Goal: Find specific page/section: Find specific page/section

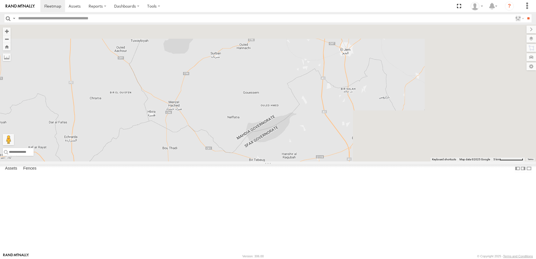
drag, startPoint x: 452, startPoint y: 50, endPoint x: 242, endPoint y: 210, distance: 263.8
click at [242, 162] on div "245 TU 9066" at bounding box center [268, 93] width 536 height 137
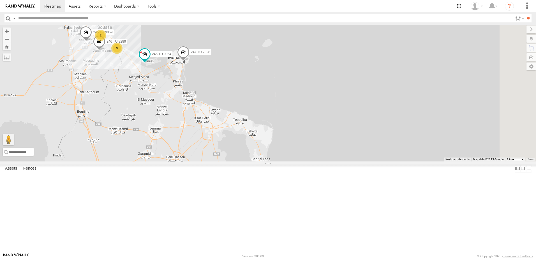
drag, startPoint x: 316, startPoint y: 151, endPoint x: 295, endPoint y: 208, distance: 61.1
click at [295, 162] on div "245 TU 9066 2 9 247 TU 7028 246 TU 8289 245 TU 9059 245 TU 9054" at bounding box center [268, 93] width 536 height 137
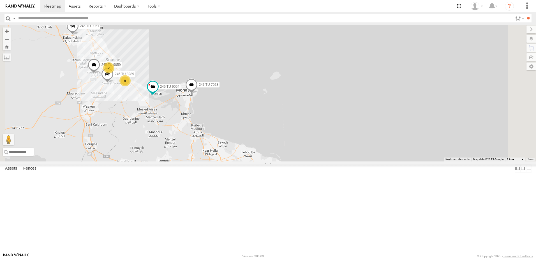
drag, startPoint x: 208, startPoint y: 175, endPoint x: 251, endPoint y: 218, distance: 59.9
click at [251, 162] on div "245 TU 9066 2 9 247 TU 7028 246 TU 8289 245 TU 9059 245 TU 9054 245 TU 9061" at bounding box center [268, 93] width 536 height 137
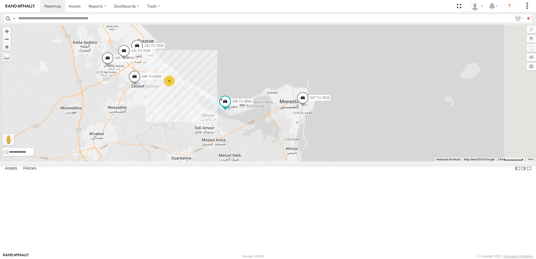
drag, startPoint x: 259, startPoint y: 184, endPoint x: 275, endPoint y: 215, distance: 34.8
click at [275, 162] on div "245 TU 9066 247 TU 7028 246 TU 8289 245 TU 9059 245 TU 9054 245 TU 9061 241 TU …" at bounding box center [268, 93] width 536 height 137
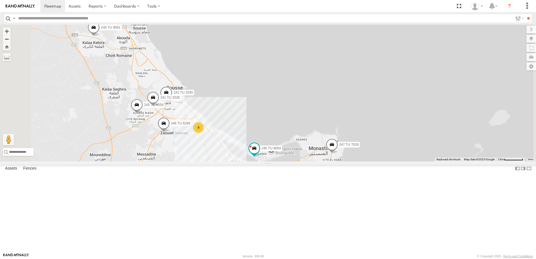
drag, startPoint x: 291, startPoint y: 190, endPoint x: 305, endPoint y: 212, distance: 26.7
click at [305, 162] on div "245 TU 9066 247 TU 7028 246 TU 8289 245 TU 9059 245 TU 9054 245 TU 9061 241 TU …" at bounding box center [268, 93] width 536 height 137
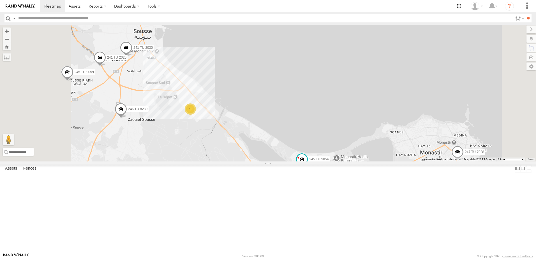
drag, startPoint x: 227, startPoint y: 208, endPoint x: 309, endPoint y: 239, distance: 87.6
click at [308, 162] on div "245 TU 9066 247 TU 7028 246 TU 8289 245 TU 9059 245 TU 9054 245 TU 9061 241 TU …" at bounding box center [268, 93] width 536 height 137
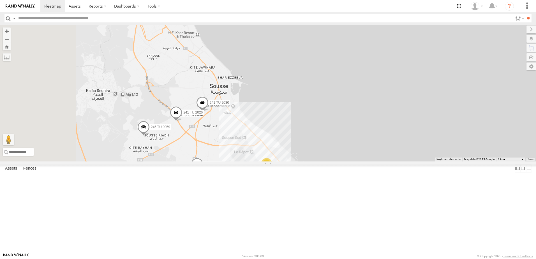
drag, startPoint x: 289, startPoint y: 198, endPoint x: 283, endPoint y: 247, distance: 50.0
click at [283, 162] on div "245 TU 9066 247 TU 7028 246 TU 8289 245 TU 9059 245 TU 9054 245 TU 9061 241 TU …" at bounding box center [268, 93] width 536 height 137
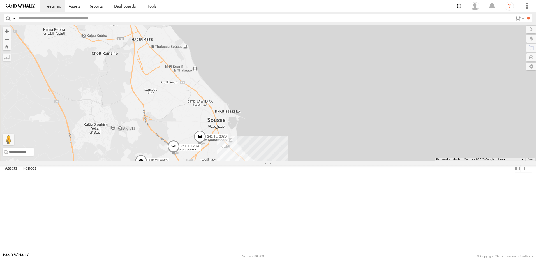
drag, startPoint x: 282, startPoint y: 216, endPoint x: 315, endPoint y: 218, distance: 32.9
click at [315, 162] on div "245 TU 9066 247 TU 7028 246 TU 8289 245 TU 9059 245 TU 9054 245 TU 9061 241 TU …" at bounding box center [268, 93] width 536 height 137
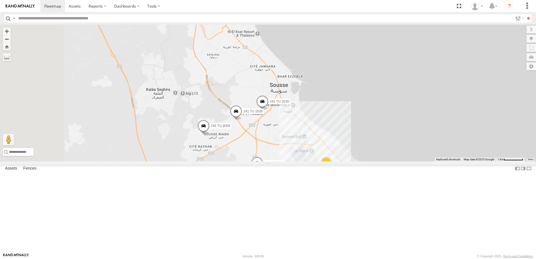
drag, startPoint x: 294, startPoint y: 215, endPoint x: 336, endPoint y: 181, distance: 54.3
click at [336, 162] on div "245 TU 9066 247 TU 7028 246 TU 8289 245 TU 9059 245 TU 9054 245 TU 9061 241 TU …" at bounding box center [268, 93] width 536 height 137
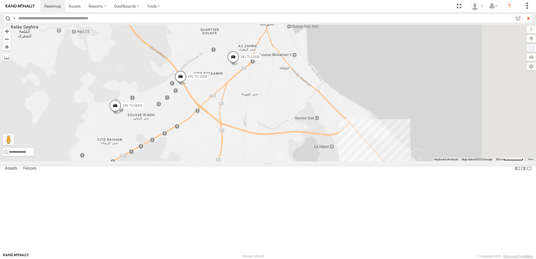
drag, startPoint x: 328, startPoint y: 199, endPoint x: 241, endPoint y: 171, distance: 91.0
click at [241, 162] on div "245 TU 9066 247 TU 7028 246 TU 8289 245 TU 9059 245 TU 9054 245 TU 9061 241 TU …" at bounding box center [268, 93] width 536 height 137
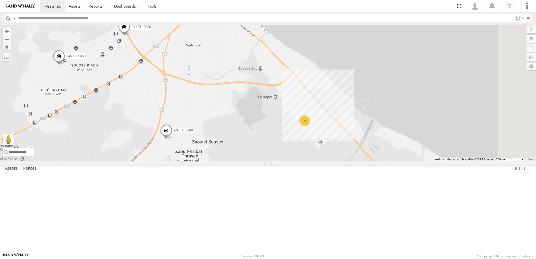
drag, startPoint x: 265, startPoint y: 193, endPoint x: 265, endPoint y: 171, distance: 22.2
click at [265, 162] on div "245 TU 9066 247 TU 7028 246 TU 8289 245 TU 9059 245 TU 9054 245 TU 9061 241 TU …" at bounding box center [268, 93] width 536 height 137
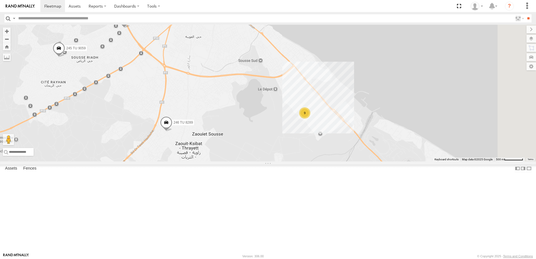
drag, startPoint x: 304, startPoint y: 178, endPoint x: 296, endPoint y: 236, distance: 58.4
click at [296, 162] on div "245 TU 9066 247 TU 7028 246 TU 8289 245 TU 9059 245 TU 9054 245 TU 9061 241 TU …" at bounding box center [268, 93] width 536 height 137
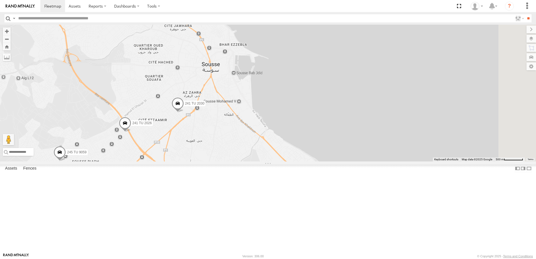
drag, startPoint x: 257, startPoint y: 198, endPoint x: 251, endPoint y: 209, distance: 12.6
click at [256, 162] on div "245 TU 9066 247 TU 7028 246 TU 8289 245 TU 9059 245 TU 9054 245 TU 9061 241 TU …" at bounding box center [268, 93] width 536 height 137
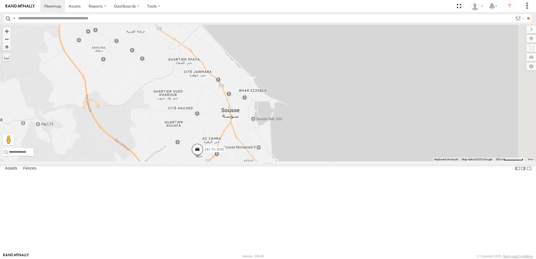
drag, startPoint x: 232, startPoint y: 170, endPoint x: 246, endPoint y: 208, distance: 40.6
click at [253, 162] on div "245 TU 9066 247 TU 7028 246 TU 8289 245 TU 9059 245 TU 9054 245 TU 9061 241 TU …" at bounding box center [268, 93] width 536 height 137
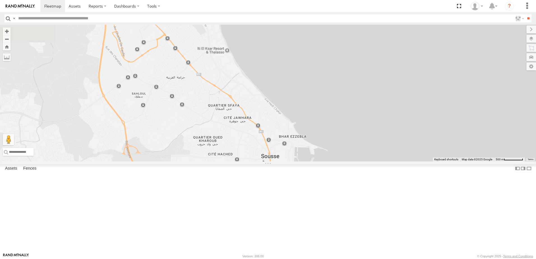
drag, startPoint x: 226, startPoint y: 178, endPoint x: 277, endPoint y: 224, distance: 67.9
click at [277, 162] on div "245 TU 9066 247 TU 7028 246 TU 8289 245 TU 9059 245 TU 9054 245 TU 9061 241 TU …" at bounding box center [268, 93] width 536 height 137
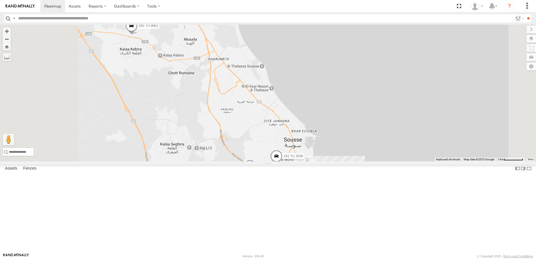
drag, startPoint x: 223, startPoint y: 194, endPoint x: 268, endPoint y: 159, distance: 56.7
click at [266, 159] on div "245 TU 9066 247 TU 7028 246 TU 8289 245 TU 9059 245 TU 9054 245 TU 9061 241 TU …" at bounding box center [268, 93] width 536 height 137
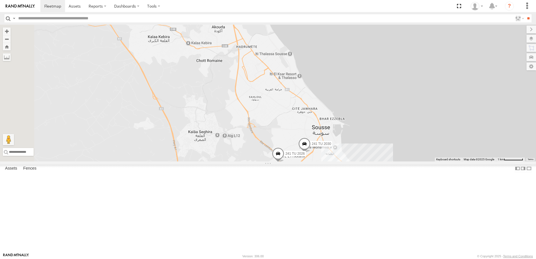
drag, startPoint x: 252, startPoint y: 172, endPoint x: 263, endPoint y: 171, distance: 11.9
click at [260, 162] on div "245 TU 9066 247 TU 7028 246 TU 8289 245 TU 9059 245 TU 9054 245 TU 9061 241 TU …" at bounding box center [268, 93] width 536 height 137
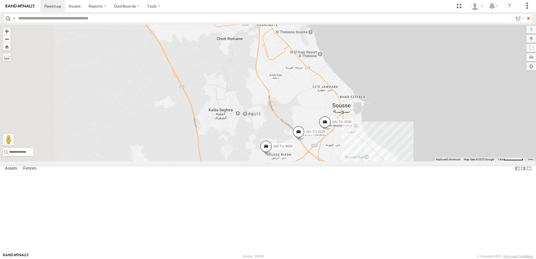
drag, startPoint x: 286, startPoint y: 229, endPoint x: 304, endPoint y: 199, distance: 35.1
click at [304, 162] on div "245 TU 9066 247 TU 7028 246 TU 8289 245 TU 9059 245 TU 9054 245 TU 9061 241 TU …" at bounding box center [268, 93] width 536 height 137
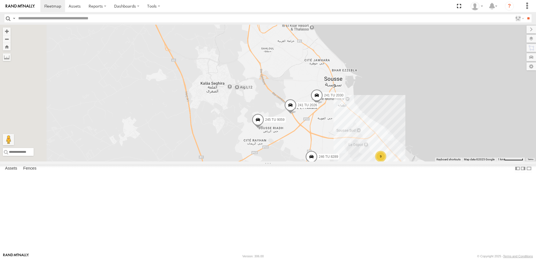
drag, startPoint x: 353, startPoint y: 236, endPoint x: 336, endPoint y: 194, distance: 45.9
click at [336, 162] on div "245 TU 9066 247 TU 7028 246 TU 8289 245 TU 9059 245 TU 9054 245 TU 9061 241 TU …" at bounding box center [268, 93] width 536 height 137
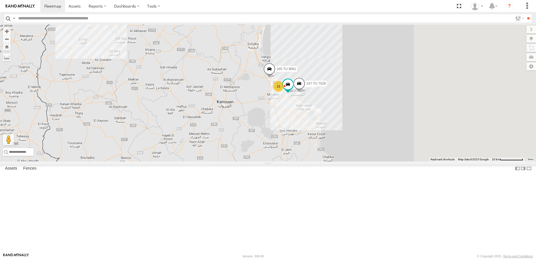
drag, startPoint x: 327, startPoint y: 132, endPoint x: 201, endPoint y: 241, distance: 166.9
click at [201, 162] on div "245 TU 9066 13 7 3 2 247 TU 7028 245 TU 9061 245 TU 9054" at bounding box center [268, 93] width 536 height 137
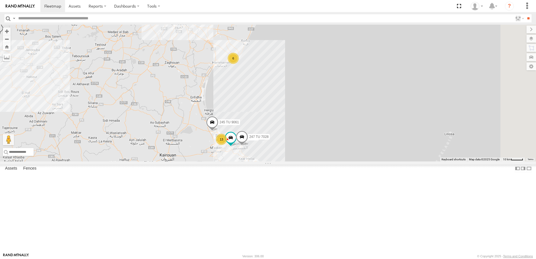
drag, startPoint x: 245, startPoint y: 187, endPoint x: 220, endPoint y: 215, distance: 37.6
click at [221, 162] on div "245 TU 9066 13 7 3 2 247 TU 7028 245 TU 9061 245 TU 9054 6" at bounding box center [268, 93] width 536 height 137
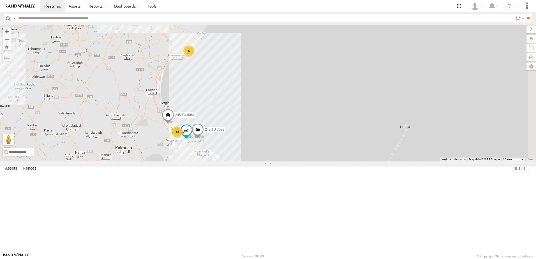
drag, startPoint x: 199, startPoint y: 215, endPoint x: 190, endPoint y: 175, distance: 40.7
click at [190, 162] on div "245 TU 9066 13 7 3 2 247 TU 7028 245 TU 9061 245 TU 9054 6" at bounding box center [268, 93] width 536 height 137
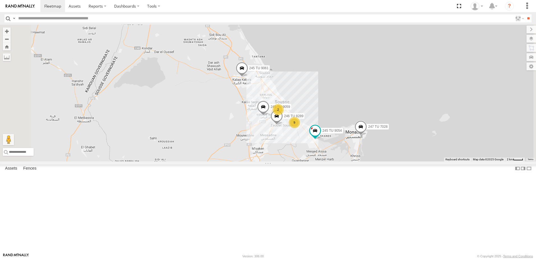
drag, startPoint x: 207, startPoint y: 188, endPoint x: 238, endPoint y: 190, distance: 31.2
click at [238, 162] on div "245 TU 9066 247 TU 7028 245 TU 9061 245 TU 9054 2 9 246 TU 8289 245 TU 9059" at bounding box center [268, 93] width 536 height 137
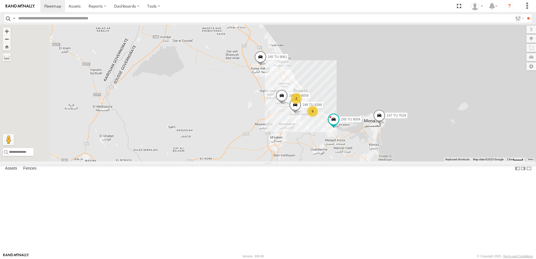
drag, startPoint x: 240, startPoint y: 197, endPoint x: 259, endPoint y: 187, distance: 21.6
click at [259, 162] on div "245 TU 9066 247 TU 7028 245 TU 9061 245 TU 9054 2 9 246 TU 8289 245 TU 9059" at bounding box center [268, 93] width 536 height 137
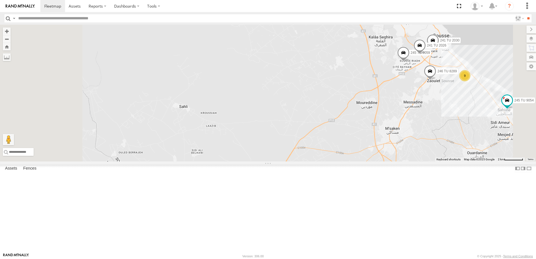
drag, startPoint x: 280, startPoint y: 186, endPoint x: 325, endPoint y: 174, distance: 46.2
click at [325, 162] on div "245 TU 9066 247 TU 7028 245 TU 9061 245 TU 9054 246 TU 8289 245 TU 9059 241 TU …" at bounding box center [268, 93] width 536 height 137
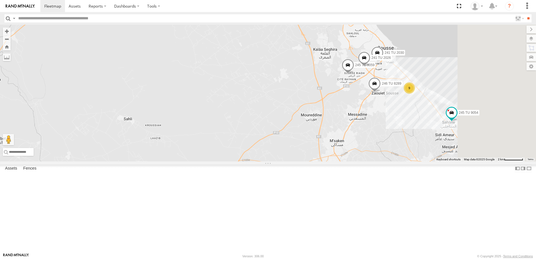
drag, startPoint x: 324, startPoint y: 174, endPoint x: 253, endPoint y: 188, distance: 72.6
click at [253, 162] on div "245 TU 9066 247 TU 7028 245 TU 9061 245 TU 9054 246 TU 8289 245 TU 9059 241 TU …" at bounding box center [268, 93] width 536 height 137
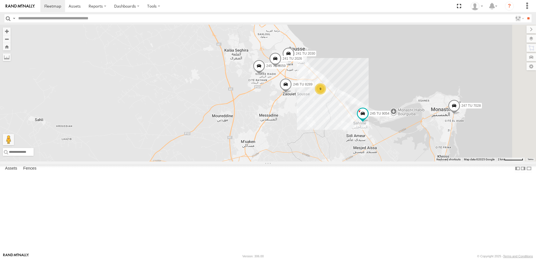
drag, startPoint x: 305, startPoint y: 177, endPoint x: 231, endPoint y: 185, distance: 73.9
click at [233, 162] on div "245 TU 9066 247 TU 7028 245 TU 9061 245 TU 9054 246 TU 8289 245 TU 9059 241 TU …" at bounding box center [268, 93] width 536 height 137
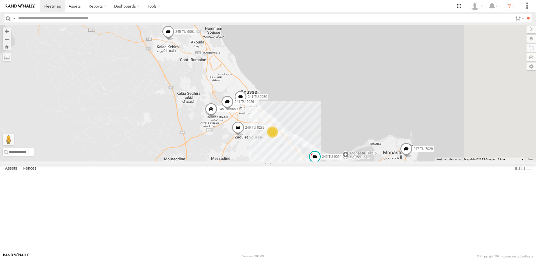
drag, startPoint x: 261, startPoint y: 162, endPoint x: 223, endPoint y: 207, distance: 58.9
click at [227, 162] on div "245 TU 9066 247 TU 7028 245 TU 9061 245 TU 9054 246 TU 8289 245 TU 9059 241 TU …" at bounding box center [268, 93] width 536 height 137
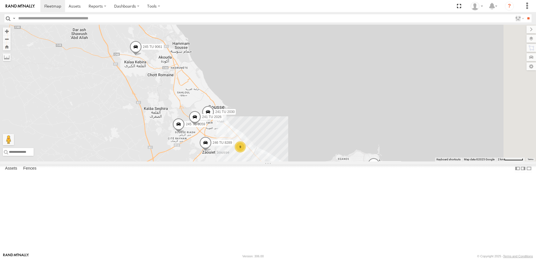
drag, startPoint x: 230, startPoint y: 185, endPoint x: 217, endPoint y: 194, distance: 15.8
click at [217, 162] on div "245 TU 9066 247 TU 7028 245 TU 9061 245 TU 9054 246 TU 8289 245 TU 9059 241 TU …" at bounding box center [268, 93] width 536 height 137
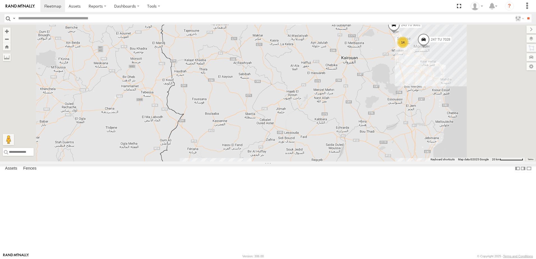
drag, startPoint x: 385, startPoint y: 78, endPoint x: 296, endPoint y: 129, distance: 102.8
click at [303, 130] on div "247 TU 7028 245 TU 9066 245 TU 9056 14 7 3 2 245 TU 9061" at bounding box center [268, 93] width 536 height 137
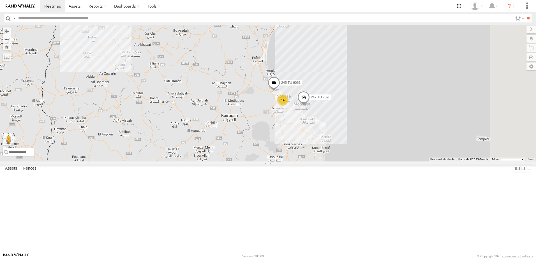
drag, startPoint x: 300, startPoint y: 130, endPoint x: 292, endPoint y: 130, distance: 7.3
click at [292, 130] on div "247 TU 7028 245 TU 9066 245 TU 9056 14 7 3 2 245 TU 9061 6" at bounding box center [268, 93] width 536 height 137
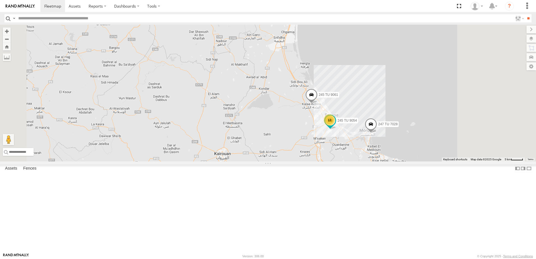
drag, startPoint x: 321, startPoint y: 132, endPoint x: 212, endPoint y: 144, distance: 110.1
click at [212, 144] on div "247 TU 7028 245 TU 9066 245 TU 9056 245 TU 9061 13 245 TU 9054" at bounding box center [268, 93] width 536 height 137
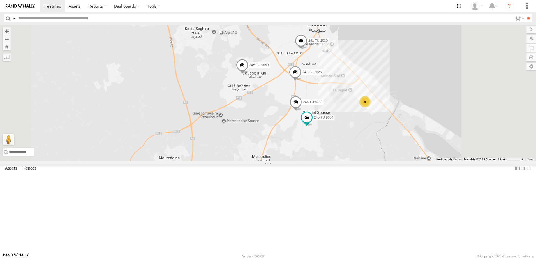
drag, startPoint x: 417, startPoint y: 137, endPoint x: 341, endPoint y: 128, distance: 76.0
click at [341, 128] on div "247 TU 7028 245 TU 9066 245 TU 9056 245 TU 9061 245 TU 9059 241 TU 2030 241 TU …" at bounding box center [268, 93] width 536 height 137
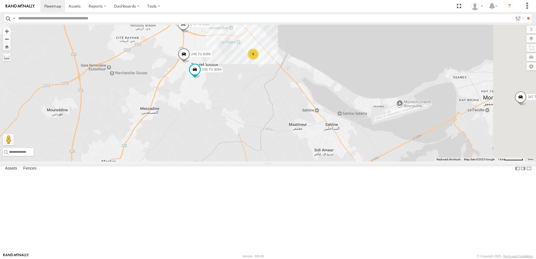
drag, startPoint x: 320, startPoint y: 137, endPoint x: 290, endPoint y: 107, distance: 43.2
click at [290, 107] on div "247 TU 7028 245 TU 9066 245 TU 9056 245 TU 9061 245 TU 9059 241 TU 2030 241 TU …" at bounding box center [268, 93] width 536 height 137
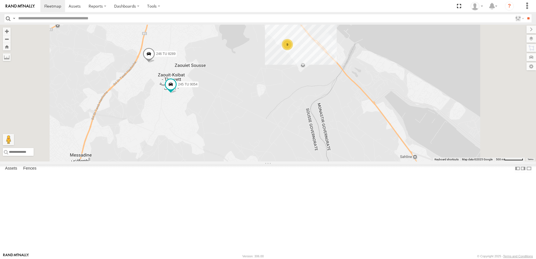
drag, startPoint x: 320, startPoint y: 120, endPoint x: 318, endPoint y: 155, distance: 35.4
click at [322, 155] on div "247 TU 7028 245 TU 9066 245 TU 9056 245 TU 9061 245 TU 9059 241 TU 2030 241 TU …" at bounding box center [268, 93] width 536 height 137
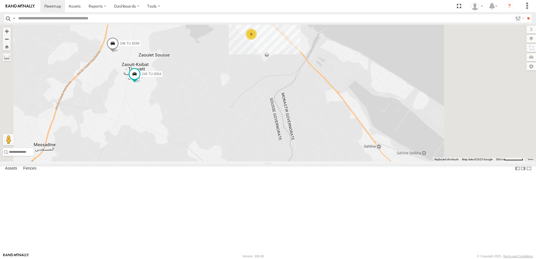
drag, startPoint x: 311, startPoint y: 148, endPoint x: 183, endPoint y: 43, distance: 165.3
click at [184, 45] on div "247 TU 7028 245 TU 9066 245 TU 9056 245 TU 9061 245 TU 9059 241 TU 2030 241 TU …" at bounding box center [268, 93] width 536 height 137
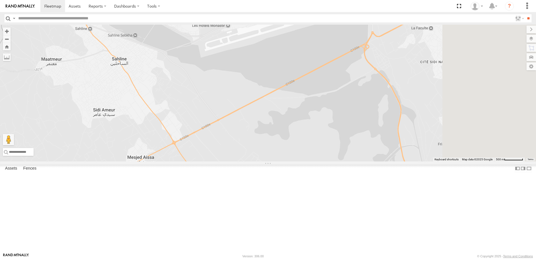
drag, startPoint x: 280, startPoint y: 109, endPoint x: 174, endPoint y: 140, distance: 110.3
click at [174, 140] on div "247 TU 7028 245 TU 9066 245 TU 9056 245 TU 9061 245 TU 9059 241 TU 2030 241 TU …" at bounding box center [268, 93] width 536 height 137
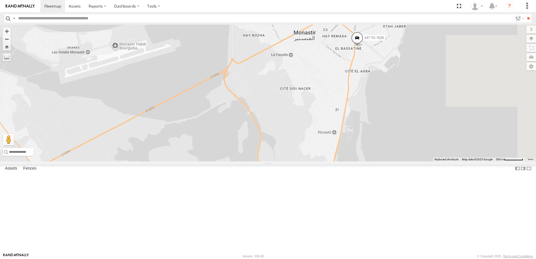
drag, startPoint x: 213, startPoint y: 103, endPoint x: 165, endPoint y: 108, distance: 48.3
click at [165, 108] on div "247 TU 7028 245 TU 9066 245 TU 9056 245 TU 9061 245 TU 9059 241 TU 2030 241 TU …" at bounding box center [268, 93] width 536 height 137
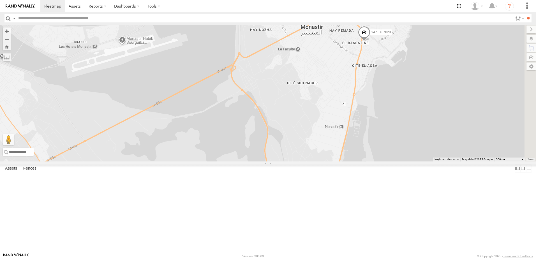
drag, startPoint x: 152, startPoint y: 118, endPoint x: 292, endPoint y: 113, distance: 140.4
click at [292, 113] on div "247 TU 7028 245 TU 9066 245 TU 9056 245 TU 9061 245 TU 9059 241 TU 2030 241 TU …" at bounding box center [268, 93] width 536 height 137
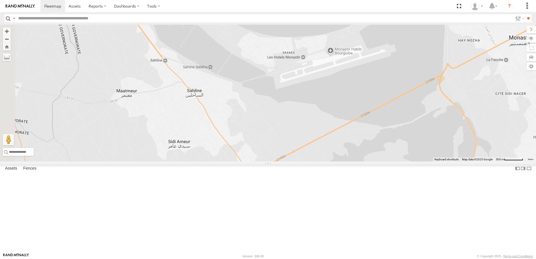
drag, startPoint x: 207, startPoint y: 104, endPoint x: 256, endPoint y: 143, distance: 61.9
click at [256, 143] on div "247 TU 7028 245 TU 9066 245 TU 9056 245 TU 9061 245 TU 9059 241 TU 2030 241 TU …" at bounding box center [268, 93] width 536 height 137
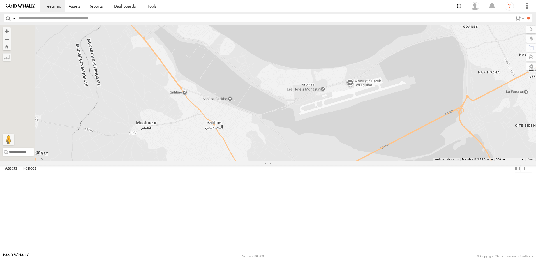
drag, startPoint x: 190, startPoint y: 104, endPoint x: 269, endPoint y: 137, distance: 86.1
click at [269, 137] on div "247 TU 7028 245 TU 9066 245 TU 9056 245 TU 9061 245 TU 9059 241 TU 2030 241 TU …" at bounding box center [268, 93] width 536 height 137
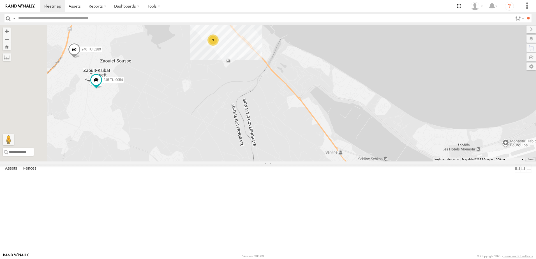
drag, startPoint x: 193, startPoint y: 120, endPoint x: 276, endPoint y: 149, distance: 87.7
click at [276, 149] on div "247 TU 7028 245 TU 9066 245 TU 9056 245 TU 9061 245 TU 9059 241 TU 2030 241 TU …" at bounding box center [268, 93] width 536 height 137
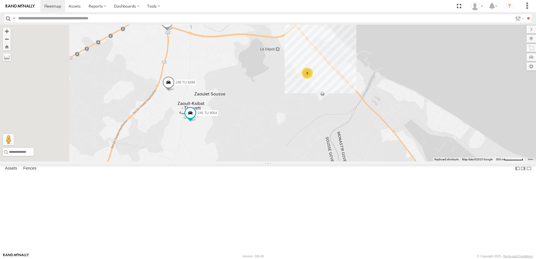
drag, startPoint x: 229, startPoint y: 121, endPoint x: 263, endPoint y: 132, distance: 35.1
click at [268, 141] on div "247 TU 7028 245 TU 9066 245 TU 9056 245 TU 9061 245 TU 9059 241 TU 2030 241 TU …" at bounding box center [268, 93] width 536 height 137
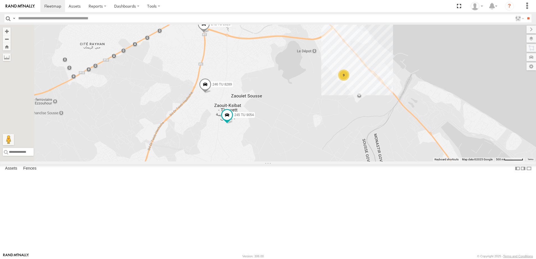
drag, startPoint x: 253, startPoint y: 119, endPoint x: 291, endPoint y: 120, distance: 38.2
click at [291, 120] on div "247 TU 7028 245 TU 9066 245 TU 9056 245 TU 9061 245 TU 9059 241 TU 2030 241 TU …" at bounding box center [268, 93] width 536 height 137
